Goal: Task Accomplishment & Management: Use online tool/utility

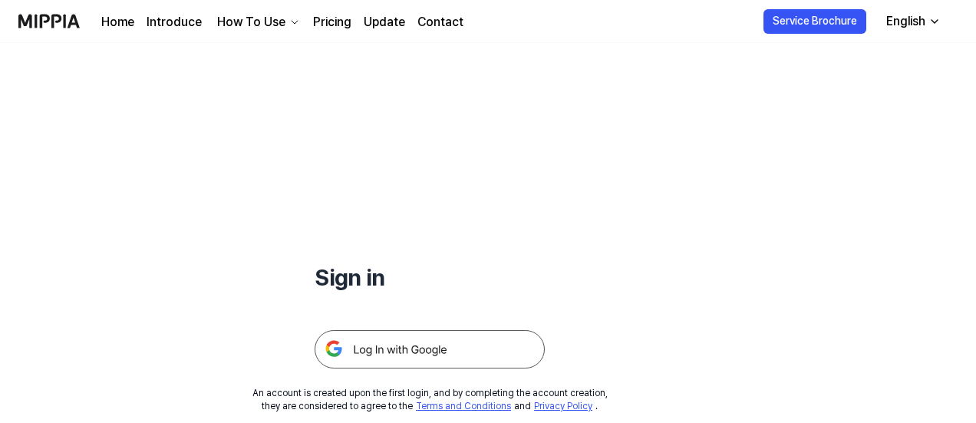
scroll to position [77, 0]
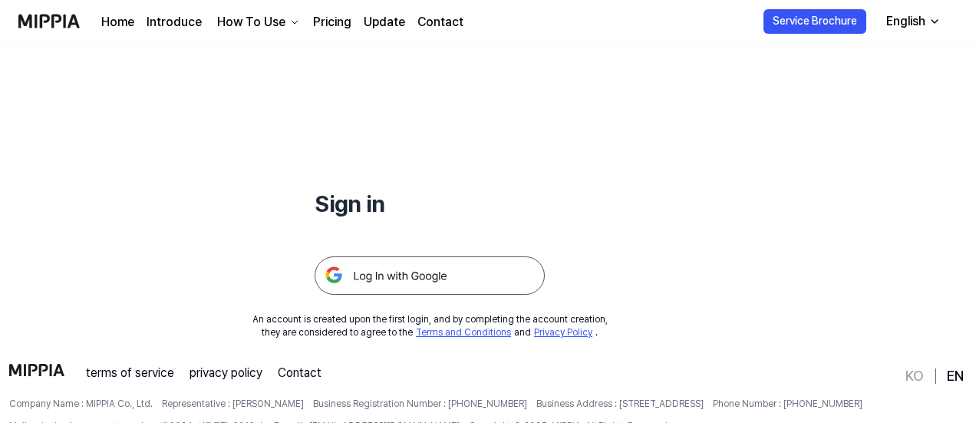
click at [455, 261] on img at bounding box center [430, 275] width 230 height 38
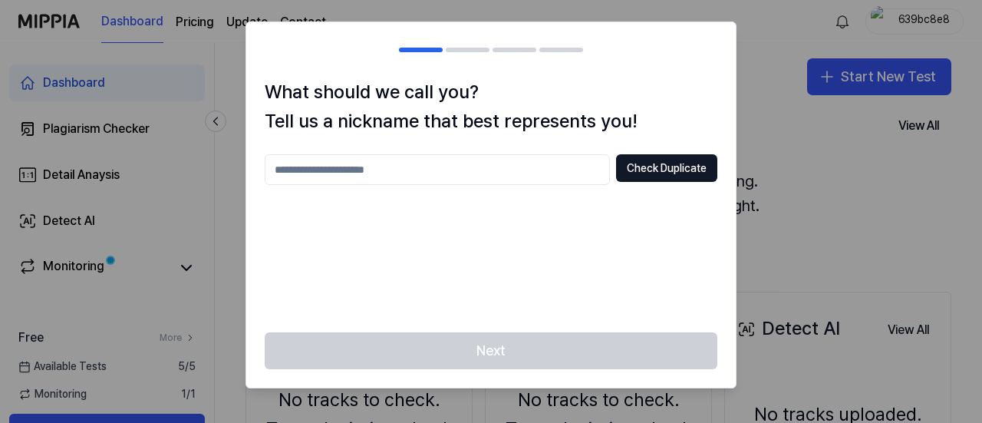
drag, startPoint x: 639, startPoint y: 167, endPoint x: 634, endPoint y: 207, distance: 40.2
click at [636, 210] on div "Check Duplicate" at bounding box center [491, 234] width 453 height 160
click at [570, 159] on input "text" at bounding box center [437, 169] width 345 height 31
type input "*****"
click at [657, 177] on button "Check Duplicate" at bounding box center [666, 168] width 101 height 28
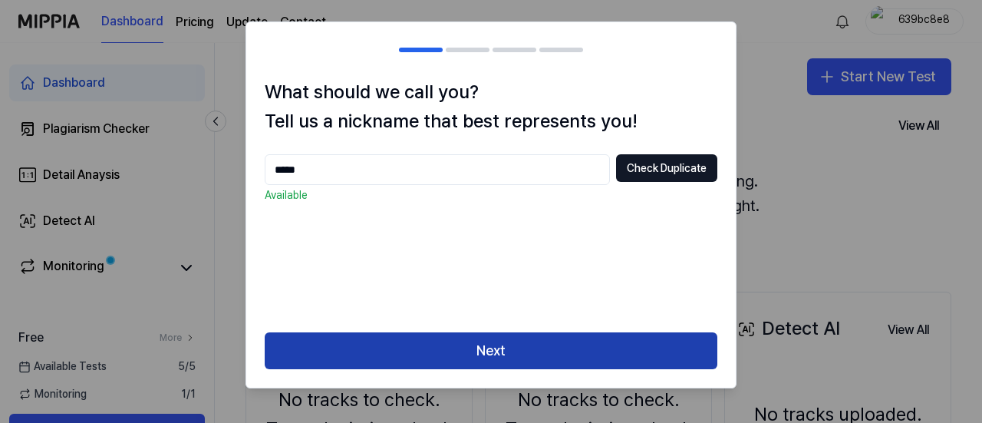
click at [556, 351] on button "Next" at bounding box center [491, 350] width 453 height 37
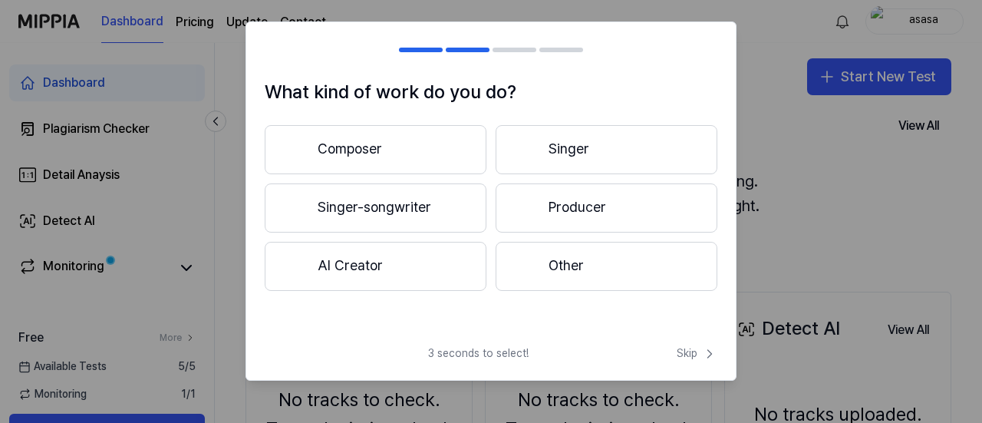
click at [342, 157] on button "Composer" at bounding box center [376, 149] width 222 height 49
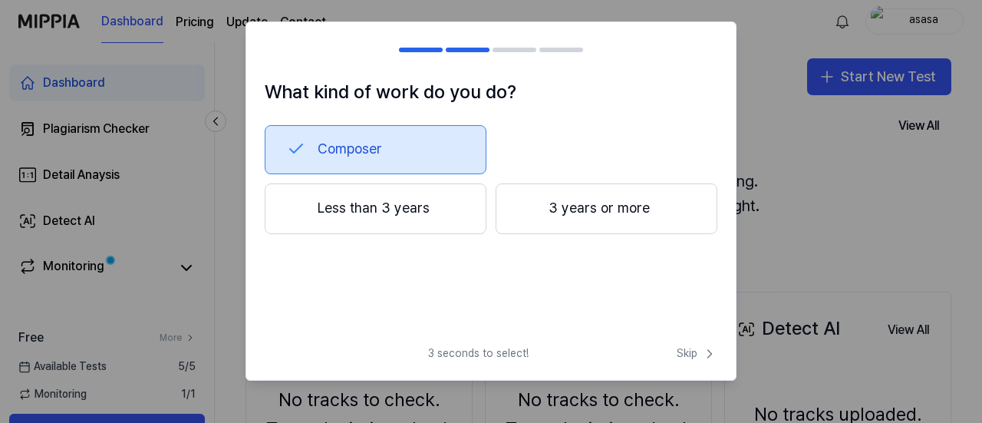
click at [431, 205] on button "Less than 3 years" at bounding box center [376, 208] width 222 height 51
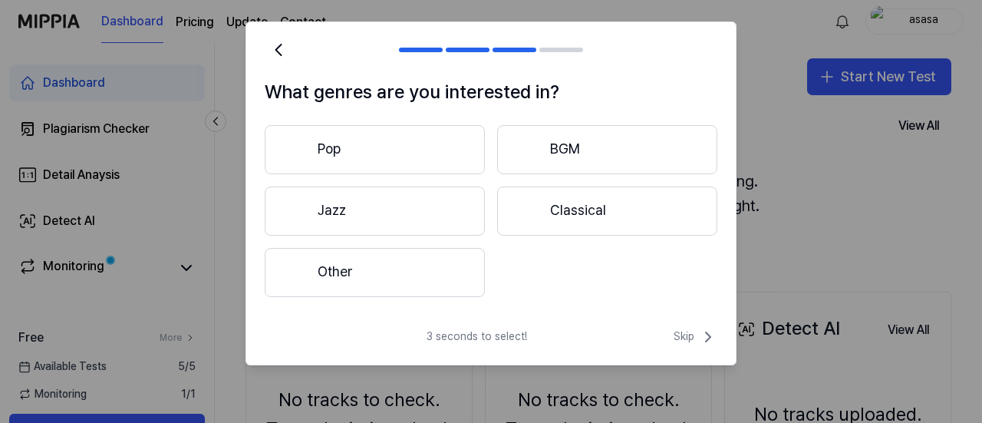
click at [418, 138] on button "Pop" at bounding box center [375, 149] width 220 height 49
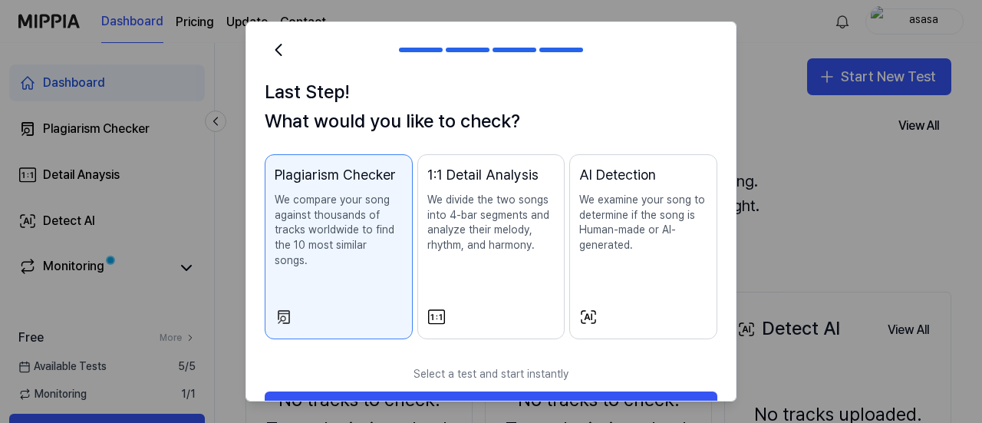
click at [428, 209] on p "We divide the two songs into 4-bar segments and analyze their melody, rhythm, a…" at bounding box center [492, 223] width 128 height 60
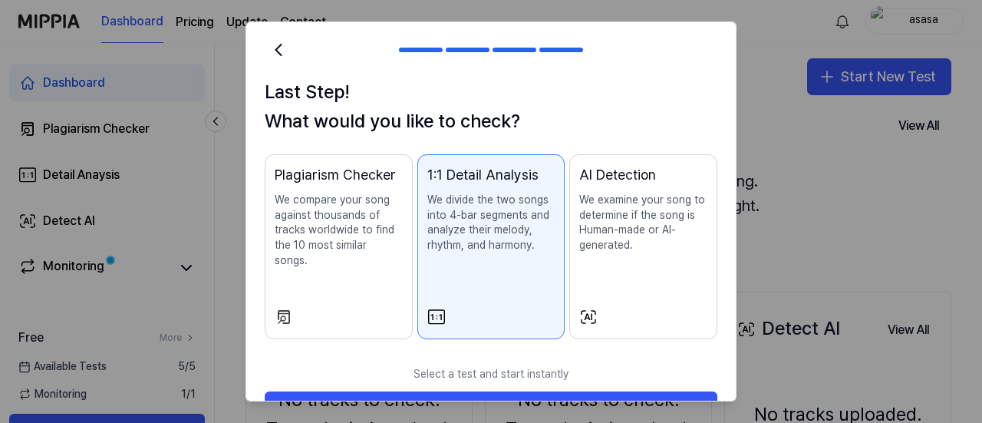
click at [380, 206] on p "We compare your song against thousands of tracks worldwide to find the 10 most …" at bounding box center [339, 230] width 128 height 75
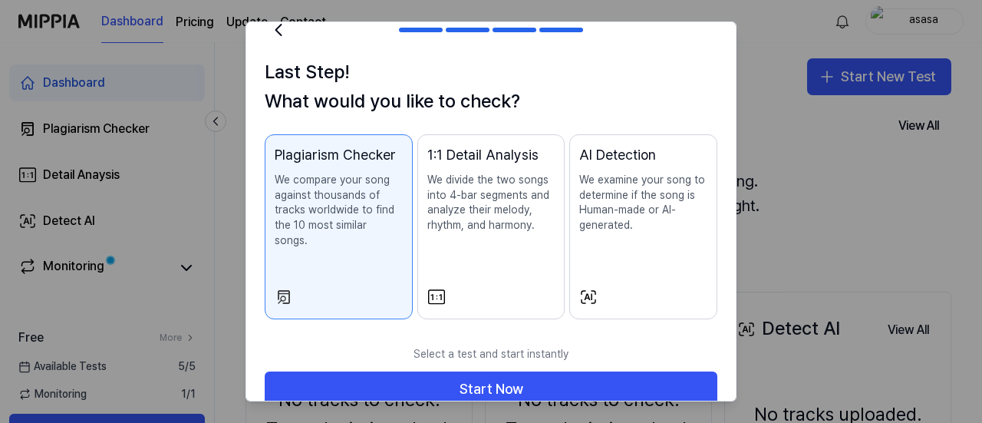
scroll to position [29, 0]
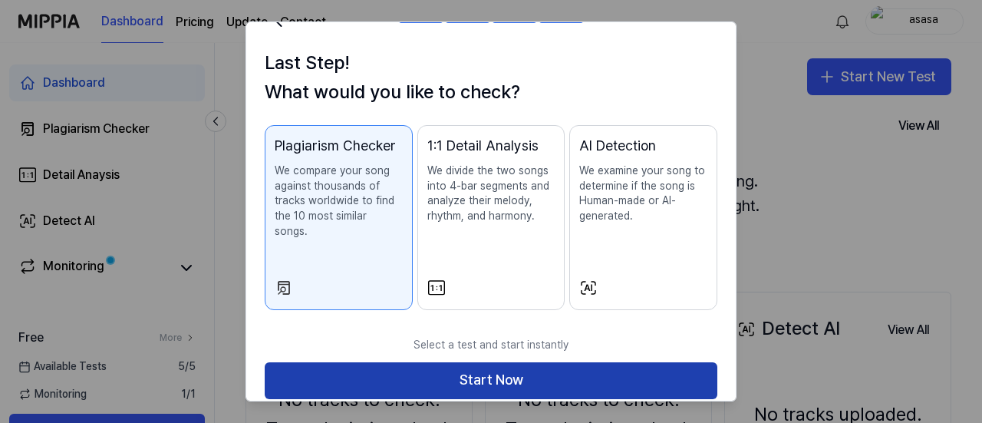
click at [543, 362] on button "Start Now" at bounding box center [491, 380] width 453 height 37
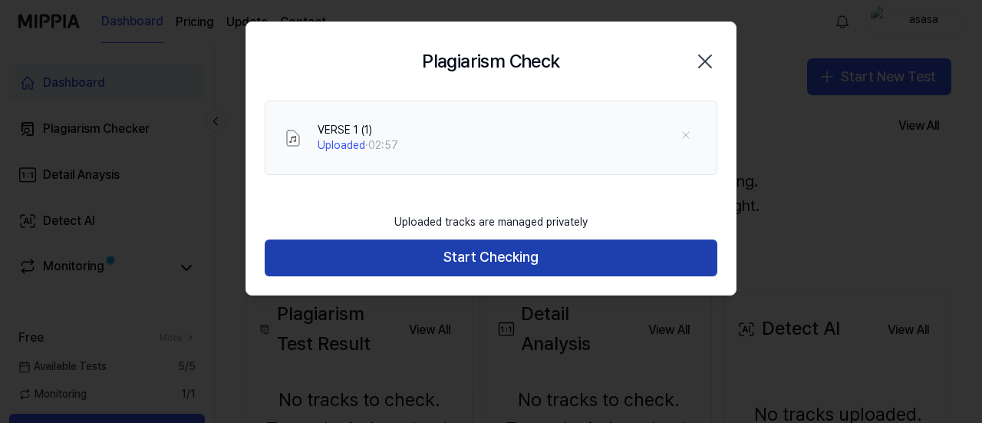
click at [556, 272] on button "Start Checking" at bounding box center [491, 257] width 453 height 37
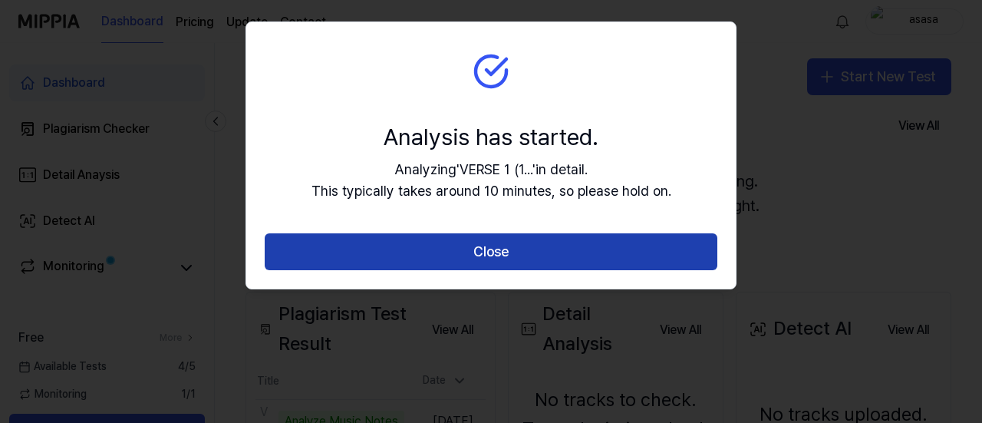
click at [574, 262] on button "Close" at bounding box center [491, 251] width 453 height 37
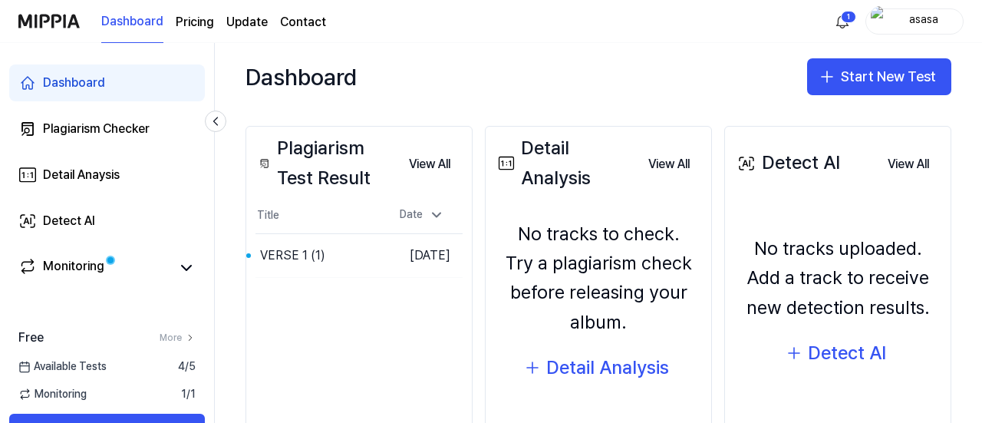
scroll to position [231, 0]
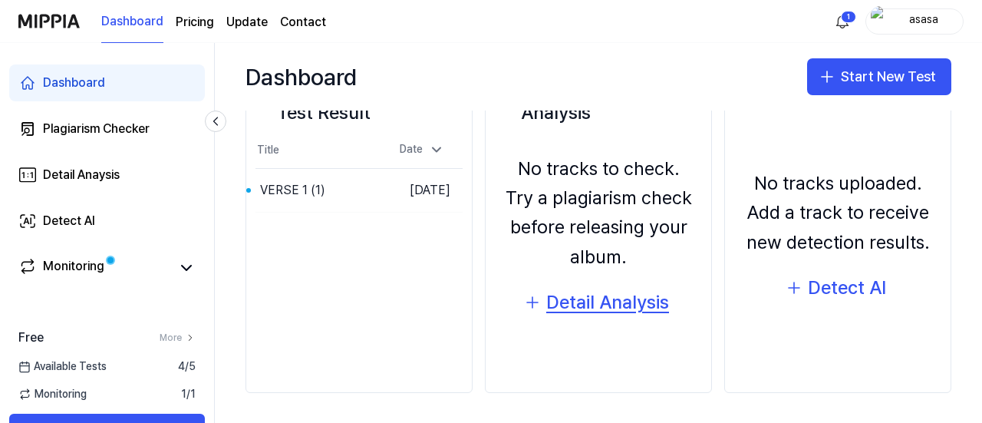
click at [612, 310] on div "Detail Analysis" at bounding box center [607, 302] width 123 height 29
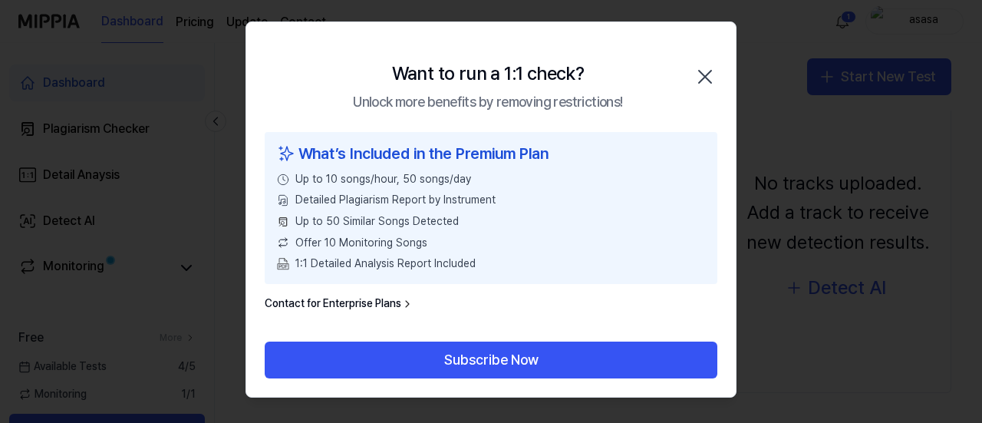
click at [706, 54] on div "Want to run a 1:1 check? Unlock more benefits by removing restrictions! Close" at bounding box center [491, 77] width 490 height 110
click at [702, 81] on icon "button" at bounding box center [705, 76] width 25 height 25
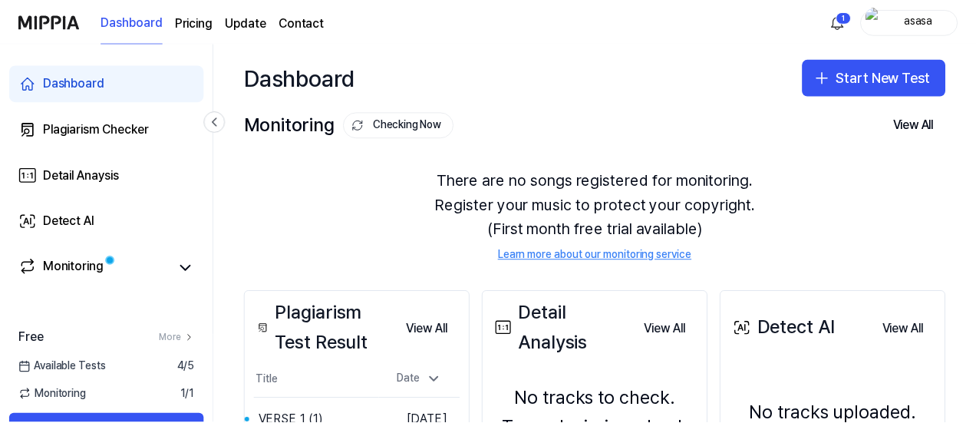
scroll to position [1, 0]
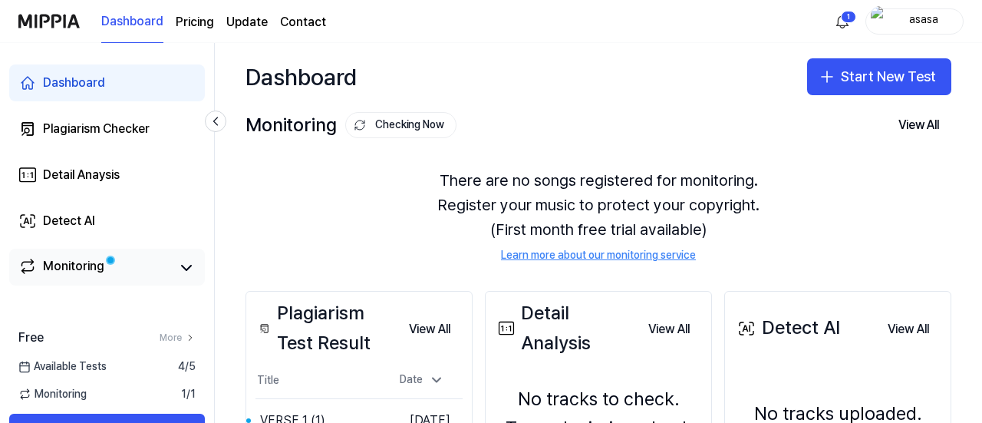
click at [106, 256] on span at bounding box center [110, 260] width 9 height 9
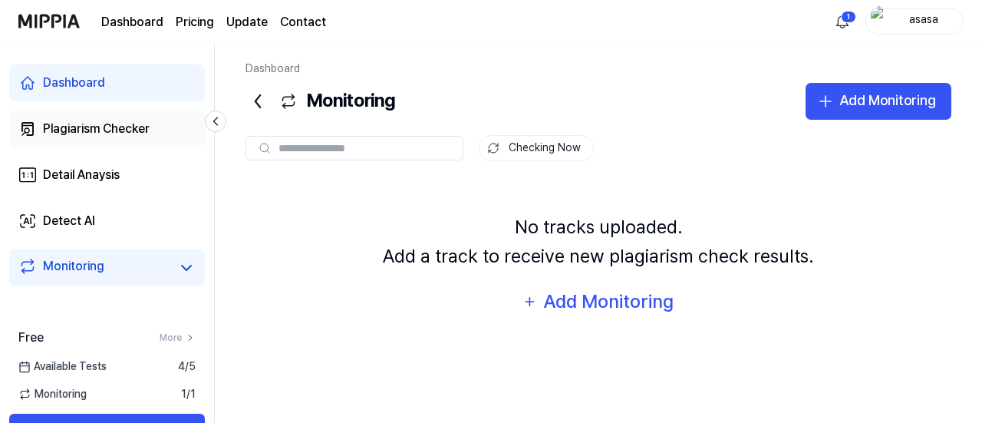
click at [117, 127] on div "Plagiarism Checker" at bounding box center [96, 129] width 107 height 18
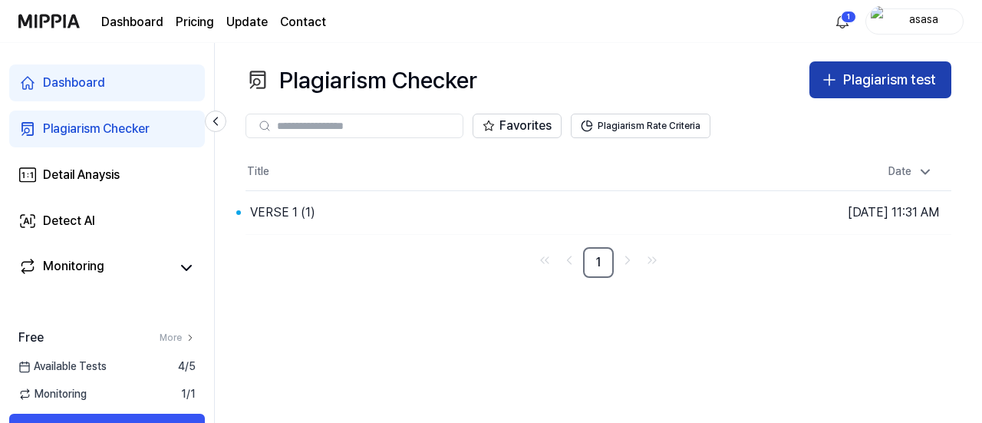
click at [855, 81] on div "Plagiarism test" at bounding box center [890, 80] width 93 height 22
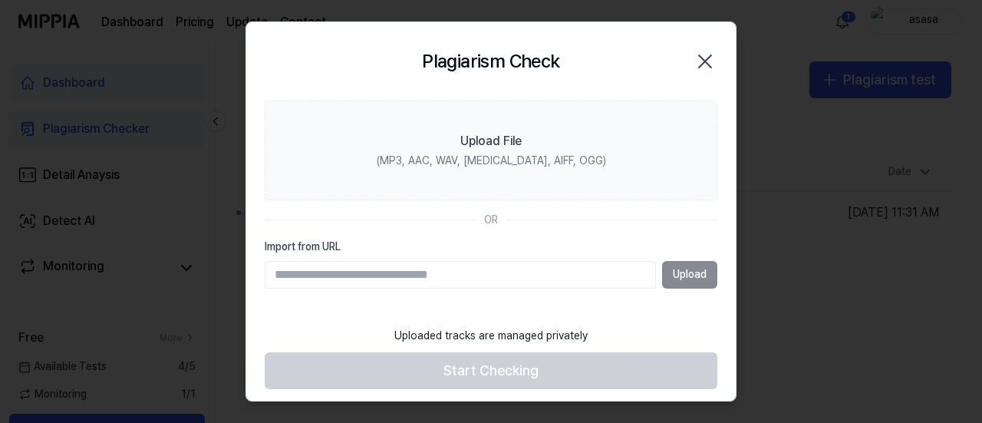
click at [698, 57] on icon "button" at bounding box center [705, 61] width 25 height 25
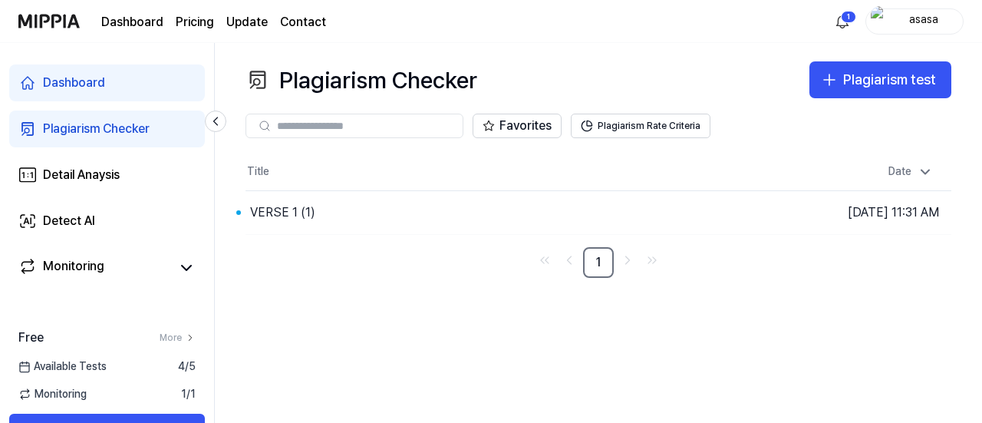
click at [244, 212] on div "Plagiarism Checker Plagiarism test Plagiarism Checker Detail Analysis Detect AI…" at bounding box center [599, 233] width 768 height 380
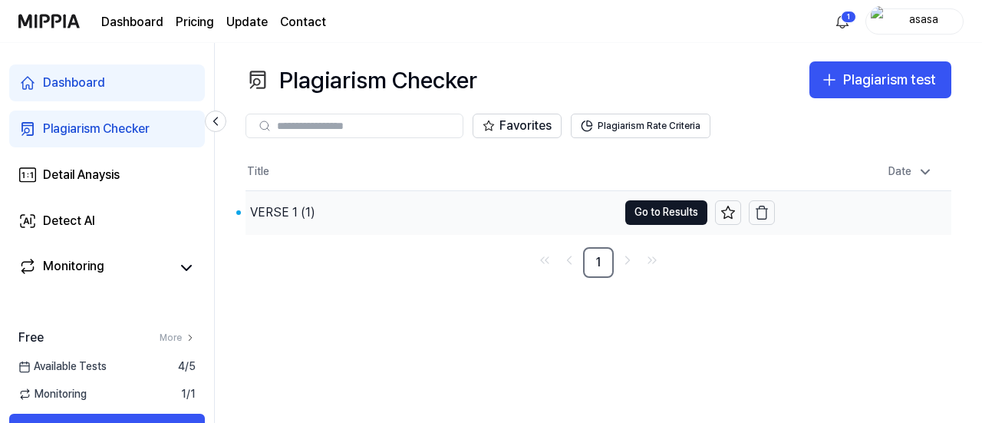
click at [321, 210] on div "VERSE 1 (1)" at bounding box center [432, 212] width 372 height 43
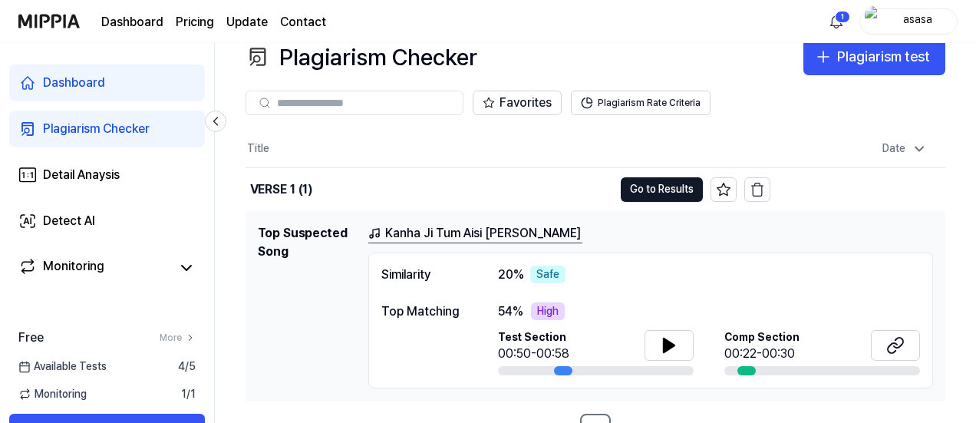
scroll to position [43, 0]
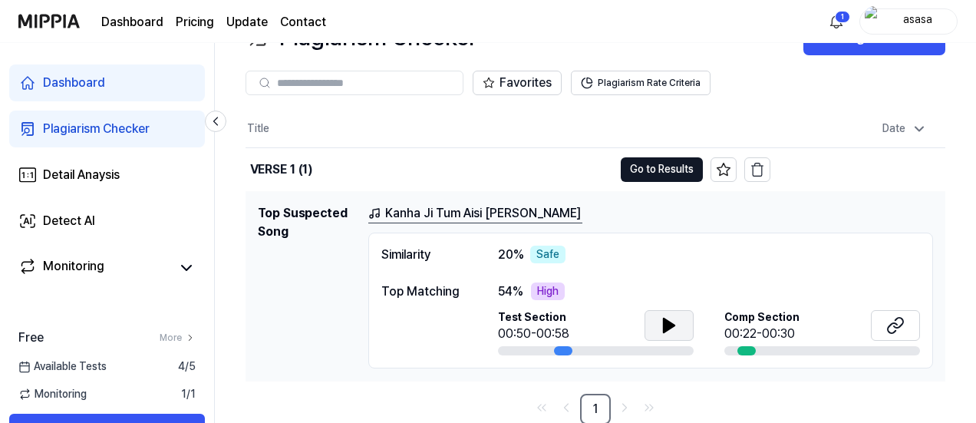
click at [682, 337] on button at bounding box center [669, 325] width 49 height 31
click at [488, 210] on link "Kanha Ji Tum Aisi Bansi Bajana" at bounding box center [475, 213] width 214 height 19
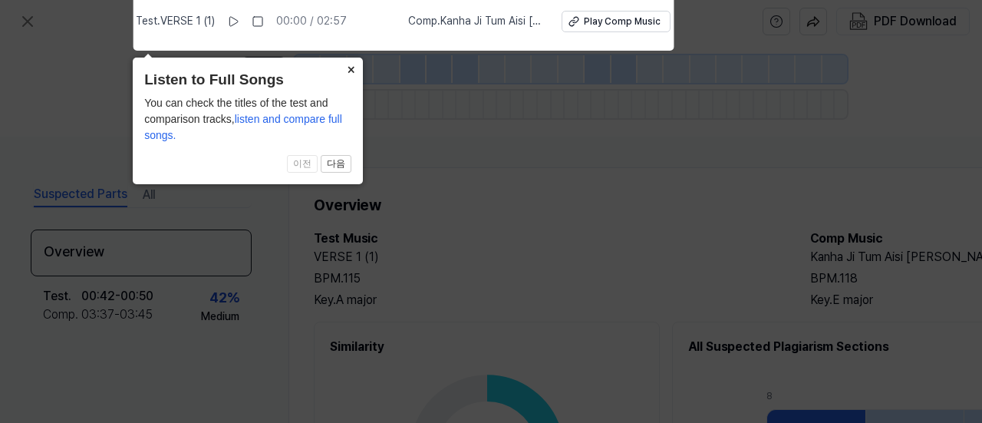
click at [350, 68] on button "×" at bounding box center [350, 68] width 25 height 21
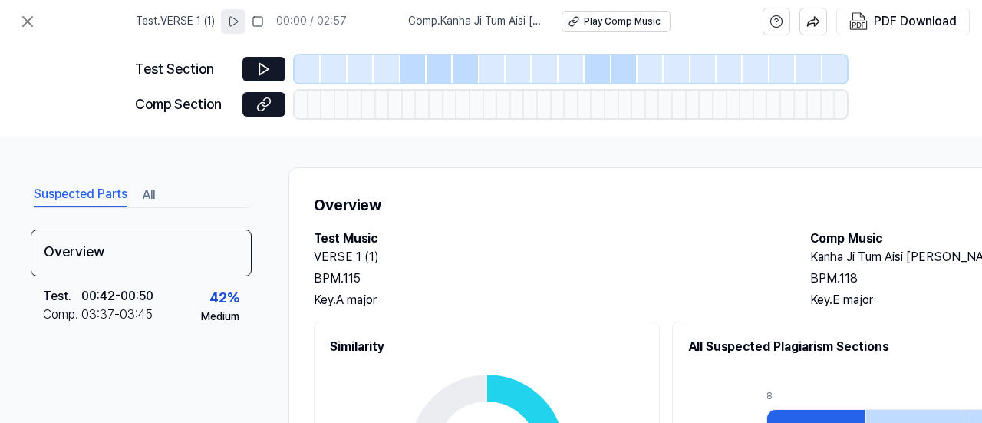
click at [239, 19] on icon at bounding box center [233, 21] width 12 height 12
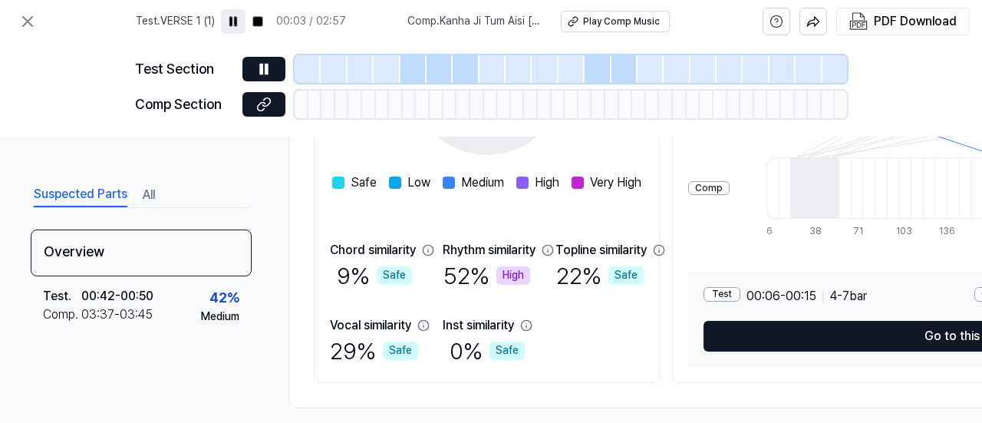
scroll to position [384, 0]
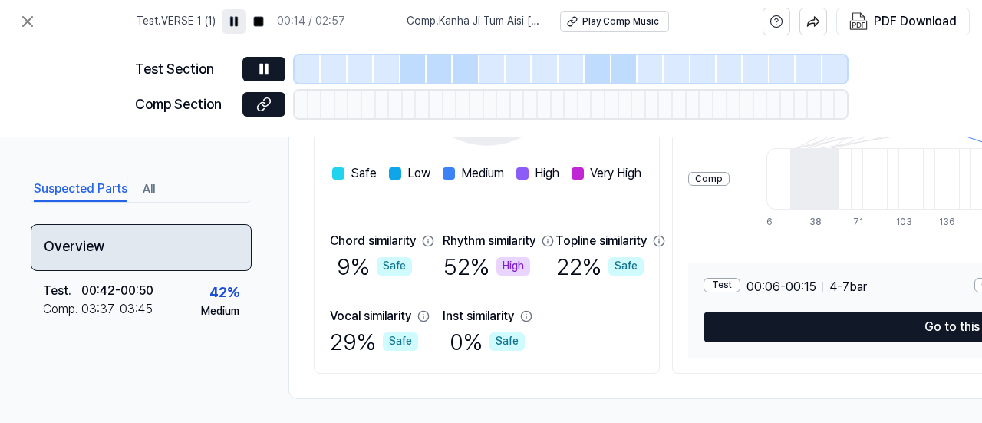
click at [173, 255] on div "Overview" at bounding box center [141, 247] width 221 height 47
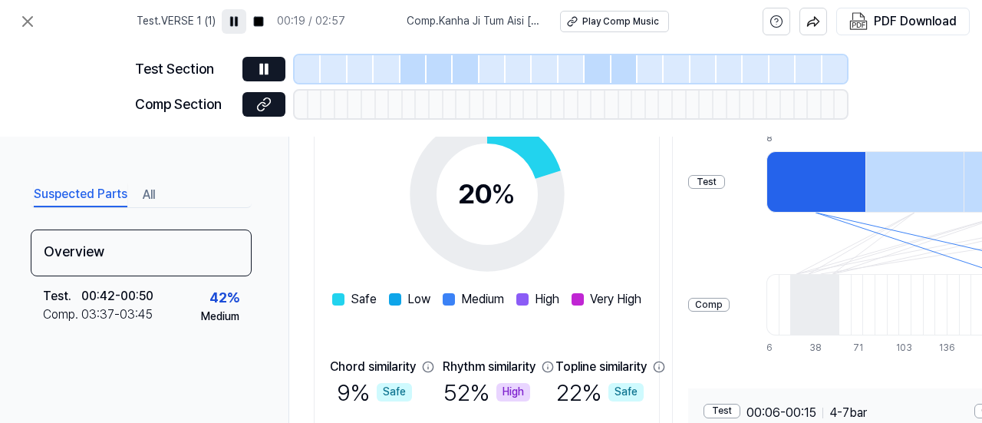
scroll to position [154, 0]
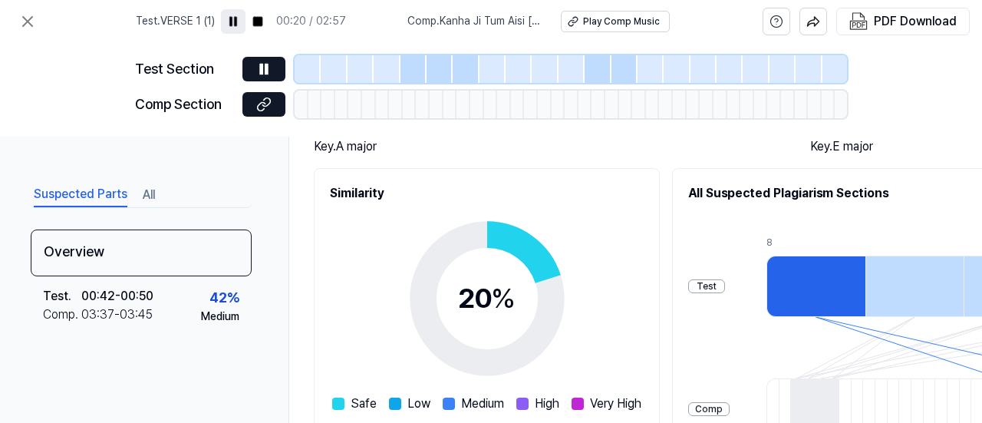
click at [725, 284] on div "Test" at bounding box center [706, 286] width 37 height 15
click at [730, 293] on div "Test Comp" at bounding box center [708, 348] width 41 height 246
click at [725, 283] on div "Test" at bounding box center [706, 286] width 37 height 15
click at [866, 280] on div at bounding box center [816, 286] width 99 height 61
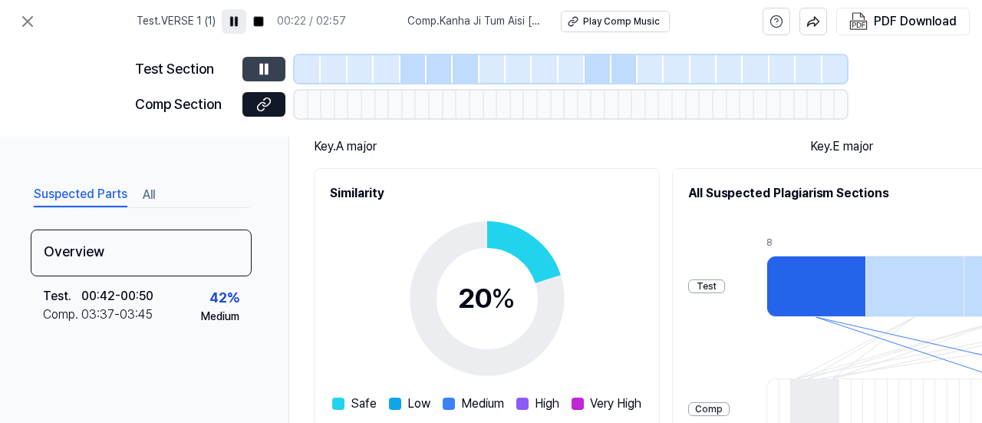
click at [278, 67] on button at bounding box center [264, 69] width 43 height 25
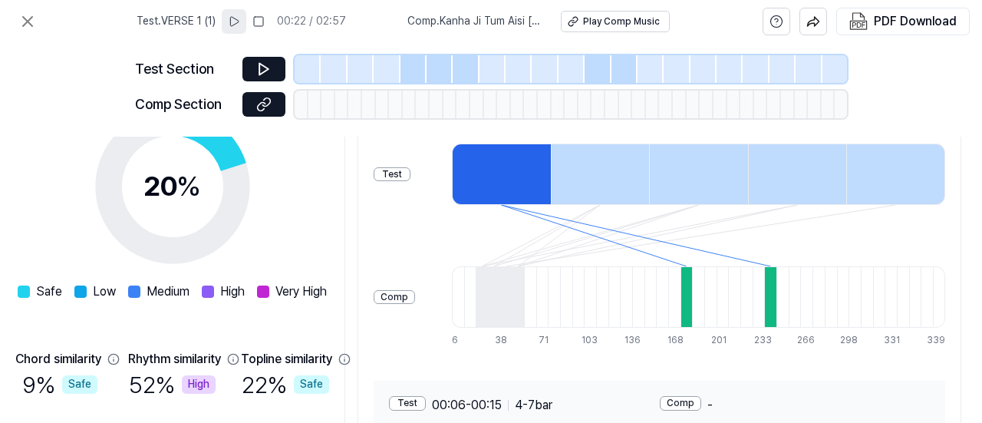
scroll to position [384, 315]
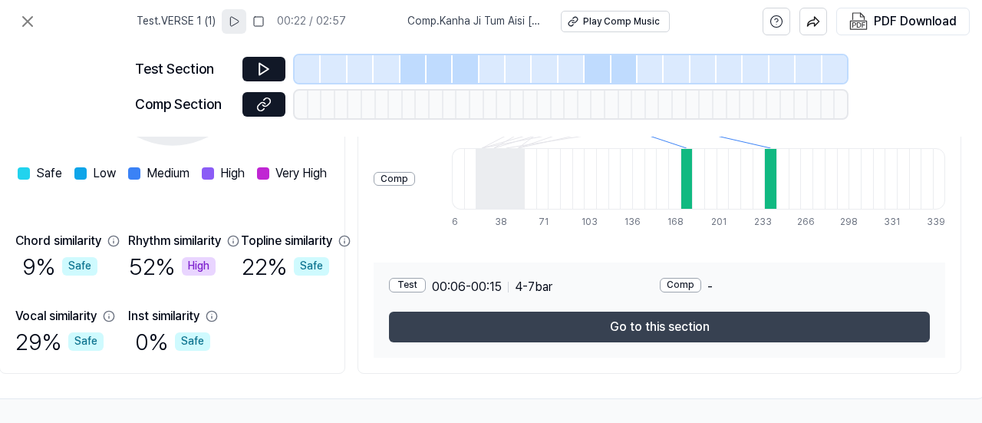
click at [729, 334] on button "Go to this section" at bounding box center [659, 327] width 541 height 31
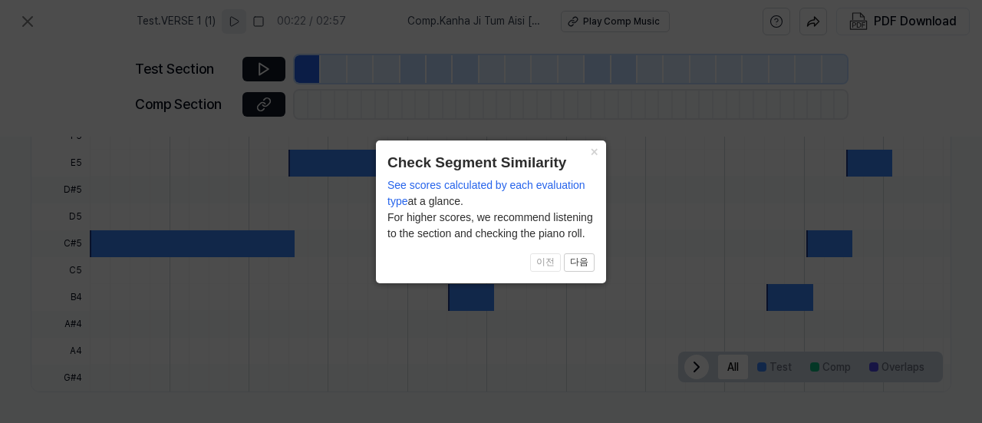
click at [585, 272] on div "× Check Segment Similarity See scores calculated by each evaluation type at a g…" at bounding box center [491, 211] width 230 height 143
click at [586, 262] on button "다음" at bounding box center [579, 262] width 31 height 18
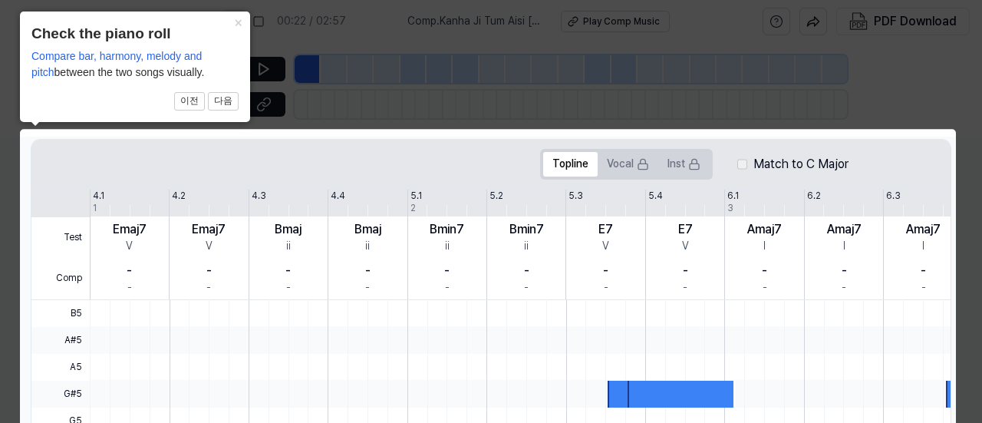
click at [662, 391] on div at bounding box center [681, 394] width 106 height 27
click at [560, 119] on icon at bounding box center [491, 367] width 982 height 735
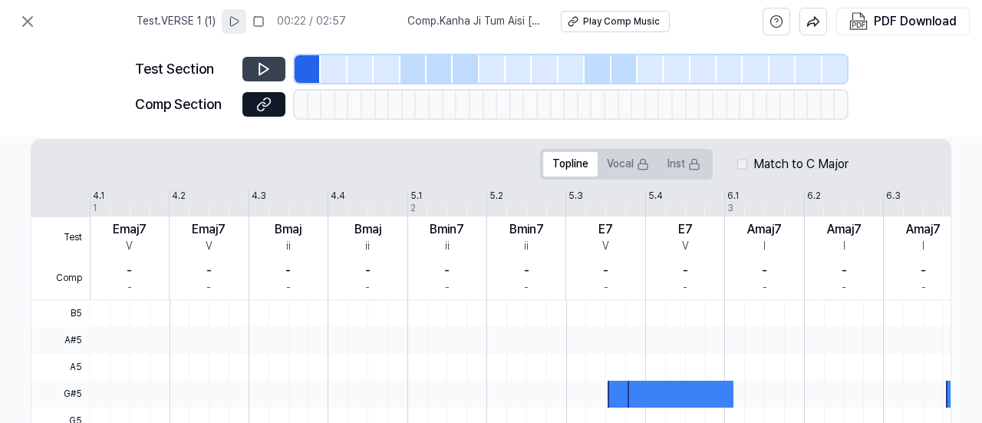
click at [262, 58] on button at bounding box center [264, 69] width 43 height 25
click at [633, 403] on div at bounding box center [681, 394] width 106 height 27
click at [309, 73] on div at bounding box center [308, 69] width 26 height 28
click at [582, 18] on button "Play Comp Music" at bounding box center [614, 21] width 109 height 21
